Goal: Transaction & Acquisition: Purchase product/service

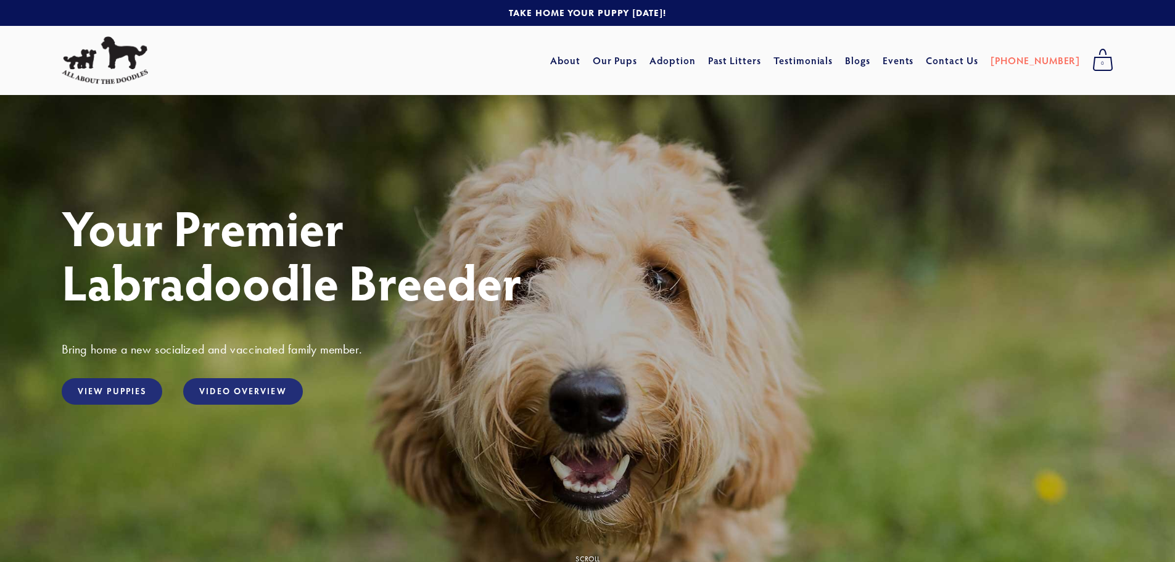
click at [638, 62] on link "Our Pups" at bounding box center [615, 60] width 45 height 22
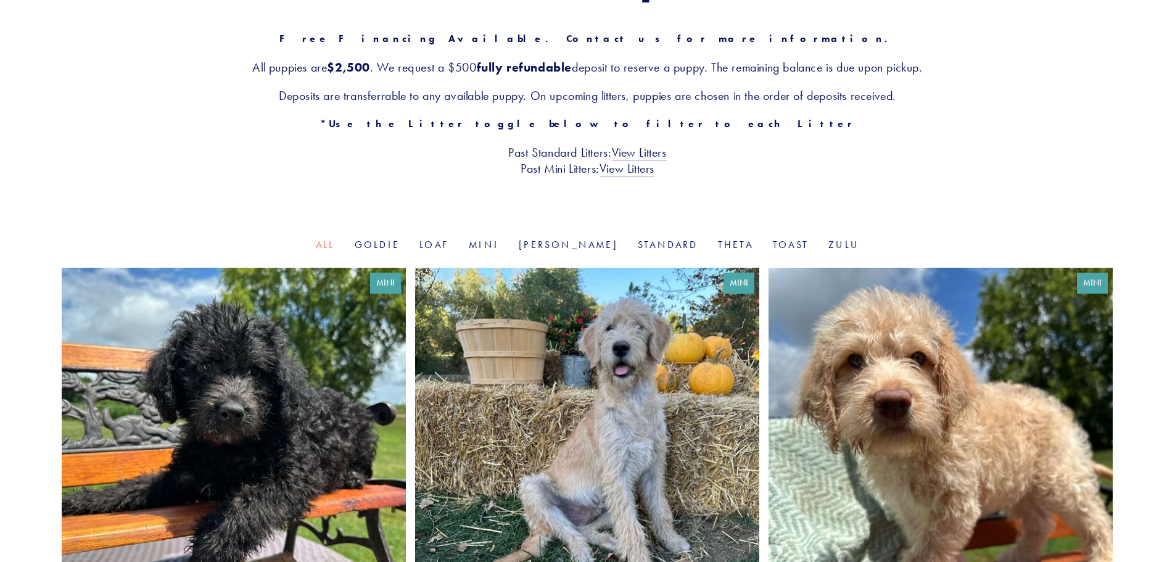
scroll to position [247, 0]
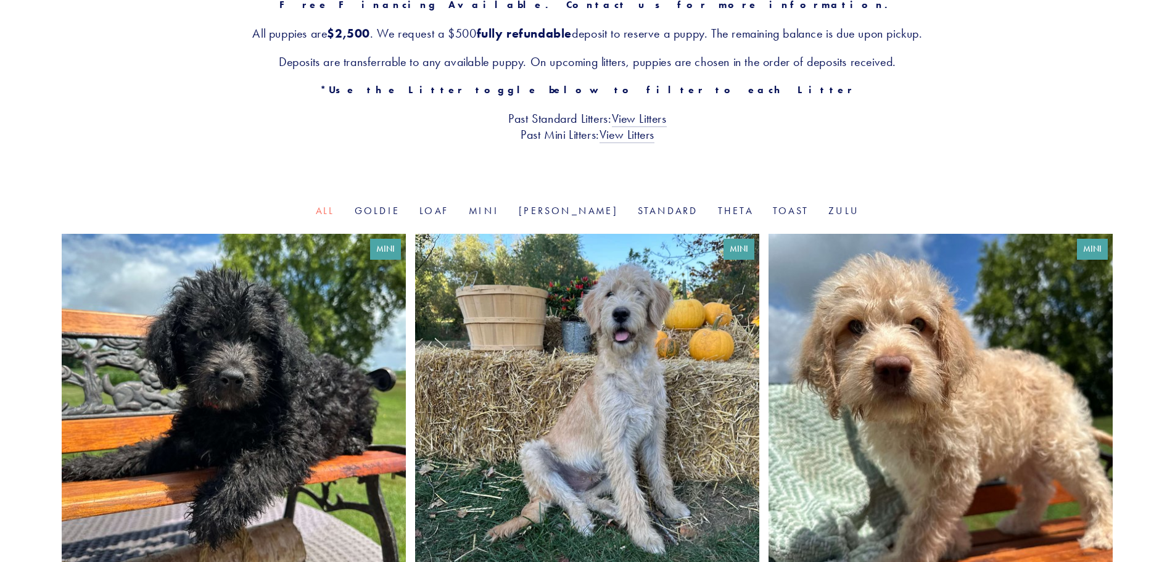
click at [499, 212] on link "Mini" at bounding box center [484, 211] width 30 height 12
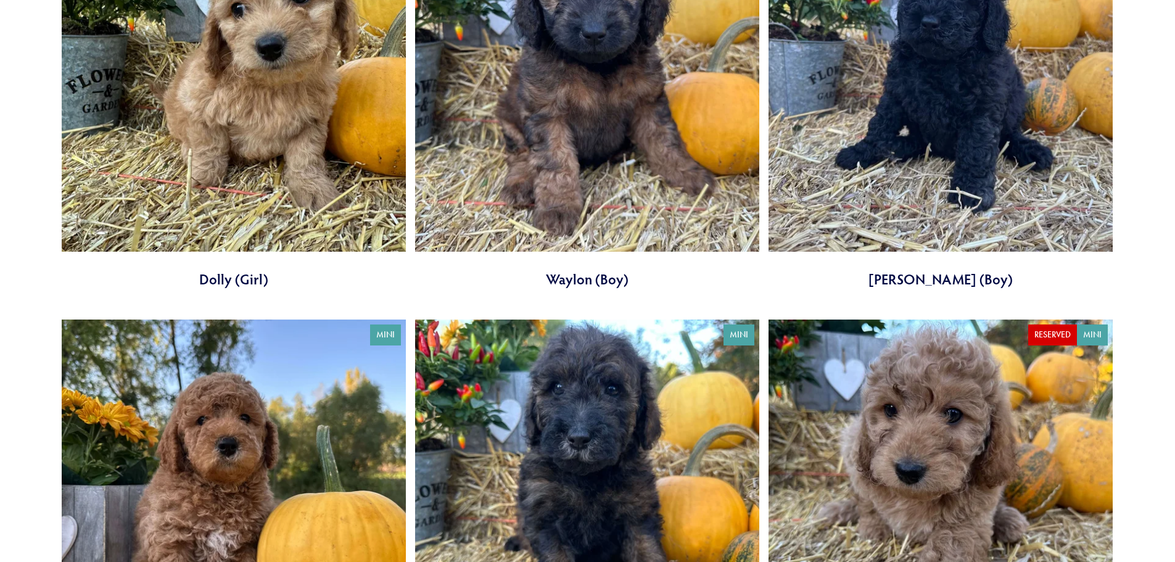
scroll to position [2653, 0]
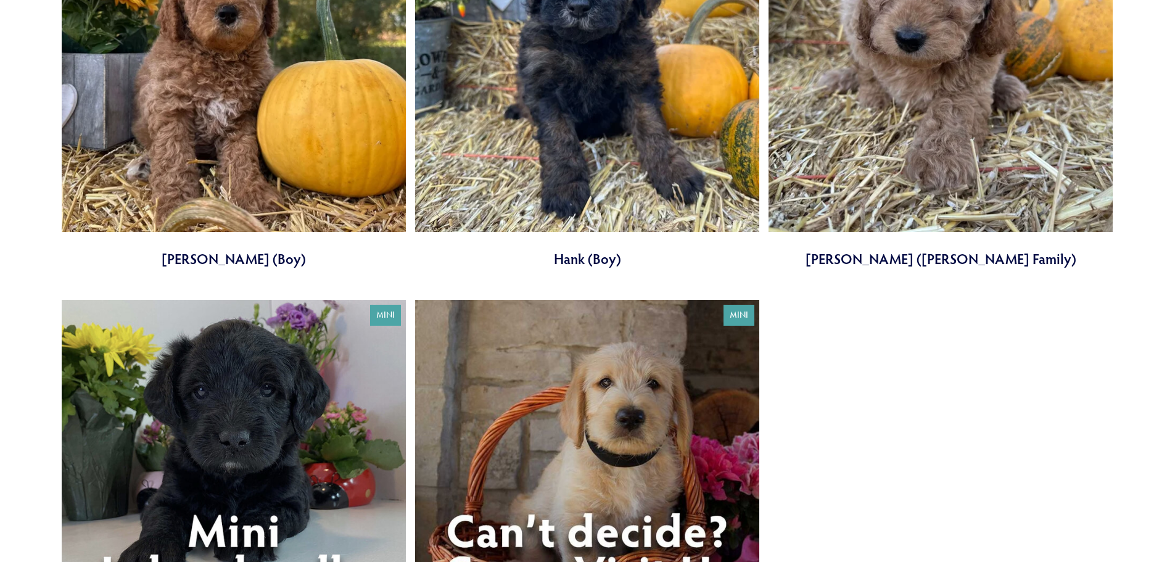
click at [253, 404] on link at bounding box center [234, 490] width 344 height 381
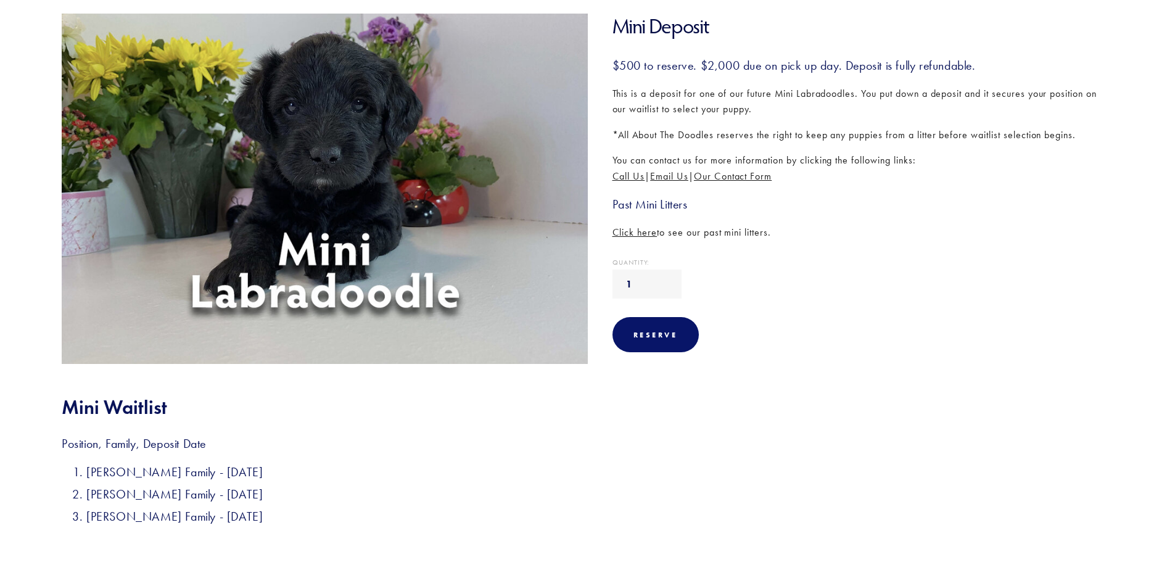
scroll to position [185, 0]
